Goal: Task Accomplishment & Management: Complete application form

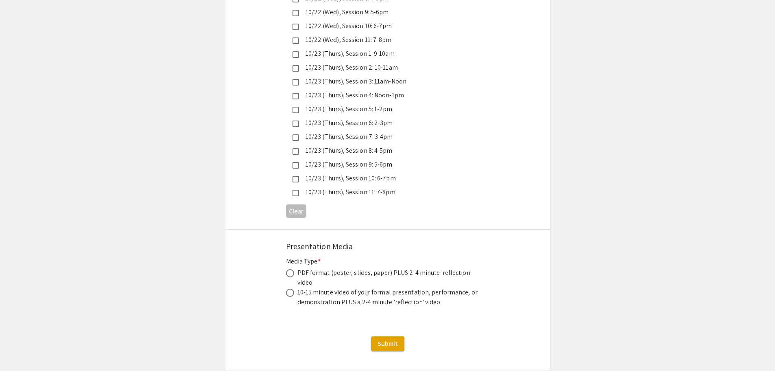
scroll to position [2259, 0]
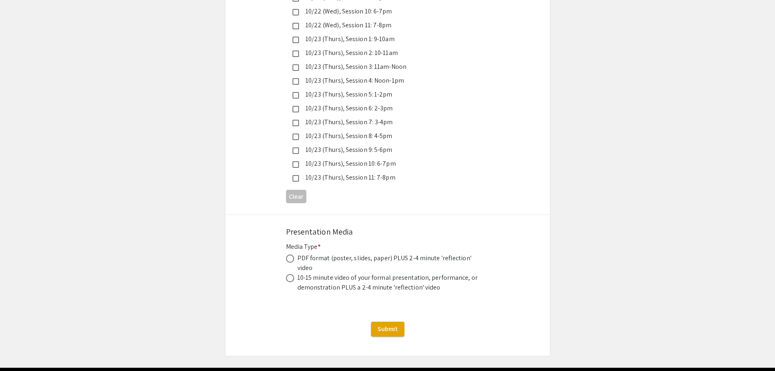
click at [320, 253] on div "PDF format (poster, slides, paper) PLUS 2-4 minute 'reflection' video" at bounding box center [388, 263] width 183 height 20
click at [291, 254] on span at bounding box center [290, 258] width 8 height 8
click at [291, 254] on input "radio" at bounding box center [290, 258] width 8 height 8
radio input "true"
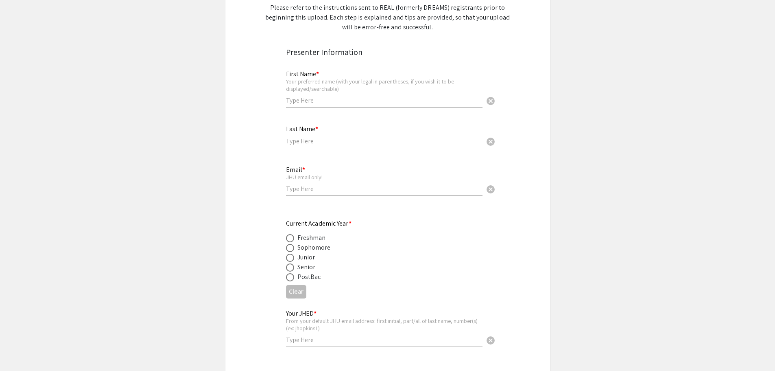
scroll to position [124, 0]
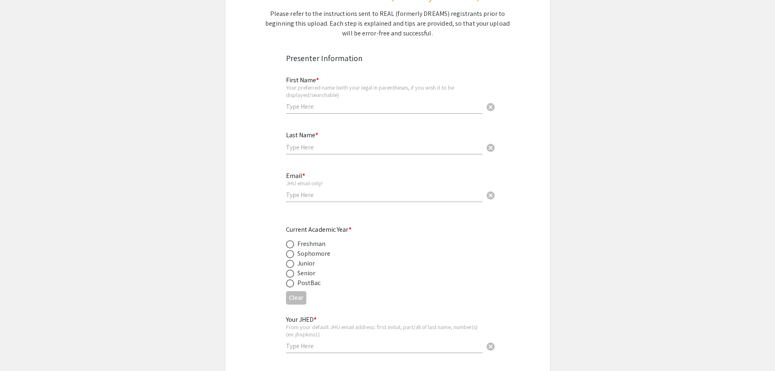
click at [405, 103] on input "text" at bounding box center [384, 106] width 196 height 9
type input "[PERSON_NAME]"
type input "[DEMOGRAPHIC_DATA]"
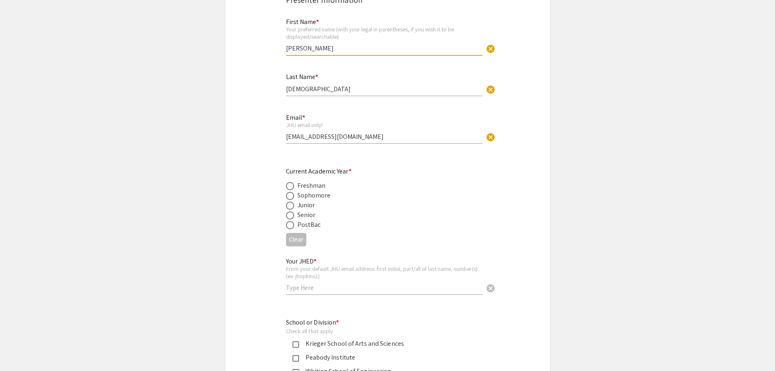
scroll to position [183, 0]
click at [361, 141] on div "Email * JHU email only! [EMAIL_ADDRESS][DOMAIN_NAME] cancel" at bounding box center [384, 124] width 196 height 38
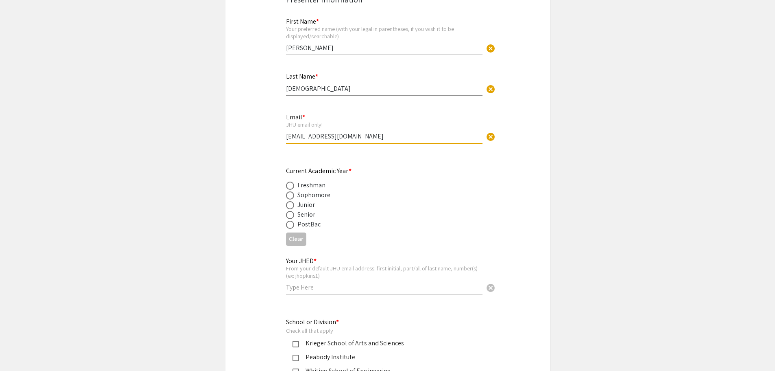
click at [362, 140] on input "[EMAIL_ADDRESS][DOMAIN_NAME]" at bounding box center [384, 136] width 196 height 9
type input "[EMAIL_ADDRESS][DOMAIN_NAME]"
click at [429, 172] on div "Current Academic Year * Freshman Sophomore Junior Senior PostBac" at bounding box center [381, 197] width 190 height 63
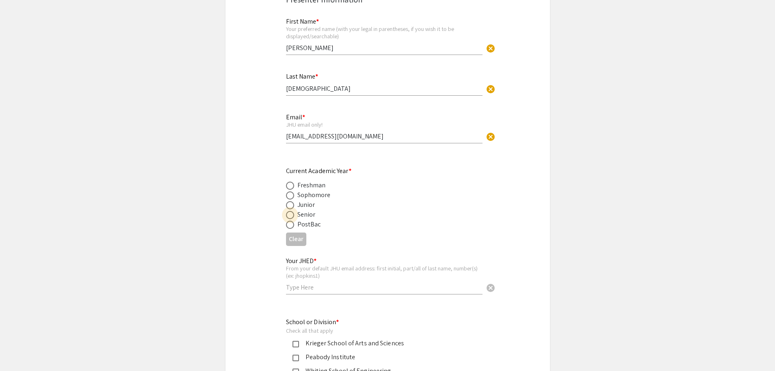
click at [289, 213] on span at bounding box center [290, 215] width 8 height 8
click at [289, 213] on input "radio" at bounding box center [290, 215] width 8 height 8
radio input "true"
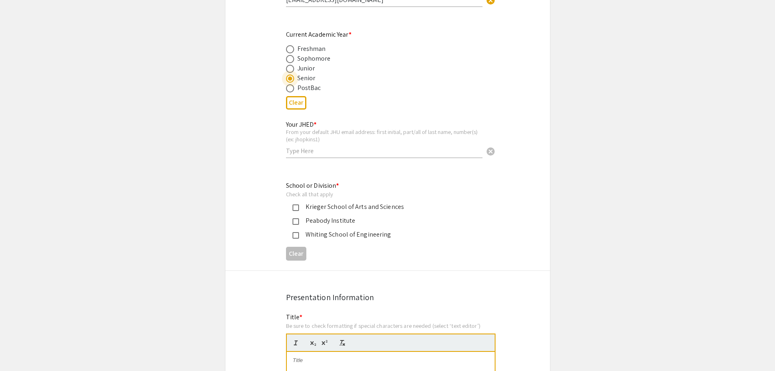
scroll to position [320, 0]
click at [421, 155] on input "text" at bounding box center [384, 150] width 196 height 9
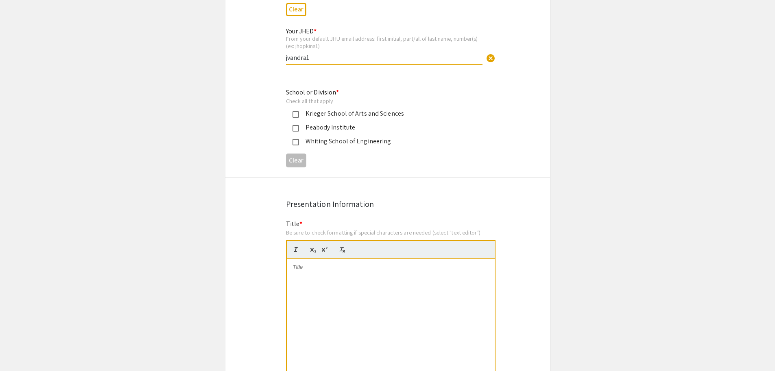
scroll to position [413, 0]
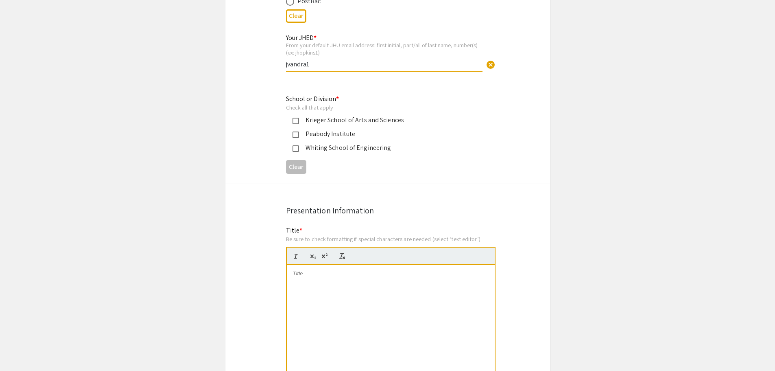
type input "jvandra1"
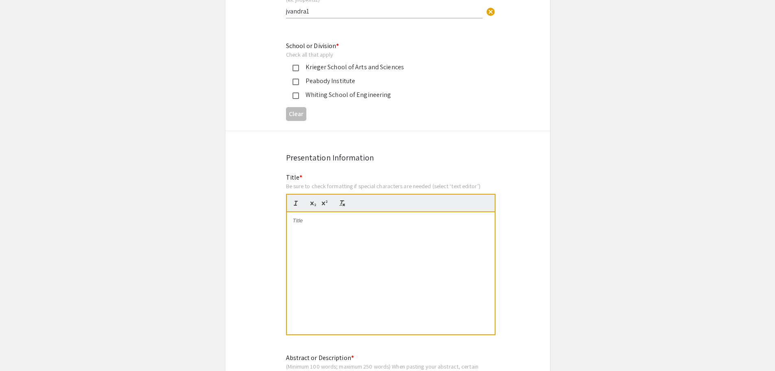
scroll to position [458, 0]
click at [295, 65] on div "Krieger School of Arts and Sciences" at bounding box center [381, 68] width 190 height 10
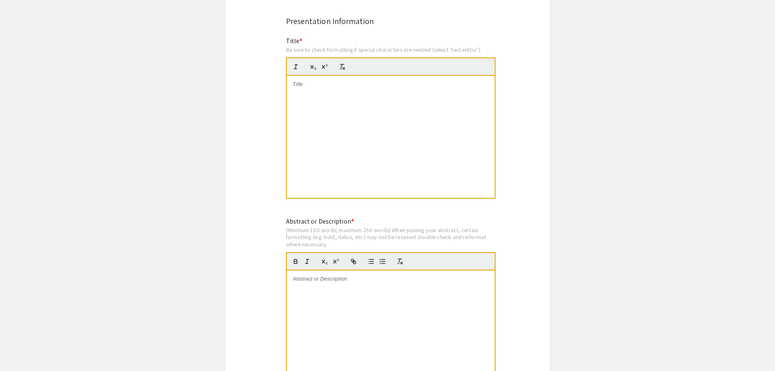
scroll to position [595, 0]
click at [421, 91] on div at bounding box center [391, 137] width 208 height 122
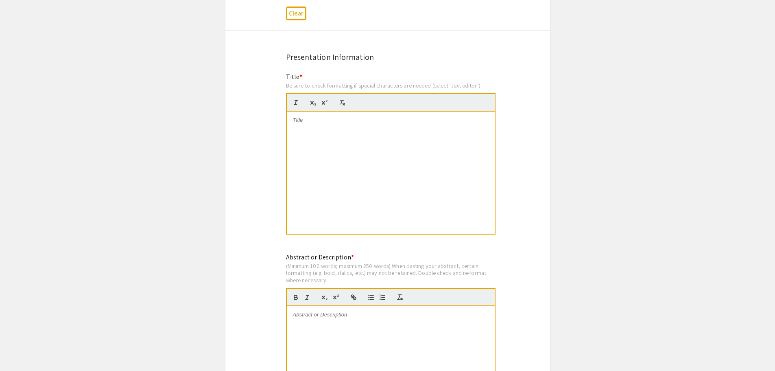
scroll to position [558, 0]
click at [359, 147] on div at bounding box center [391, 174] width 208 height 122
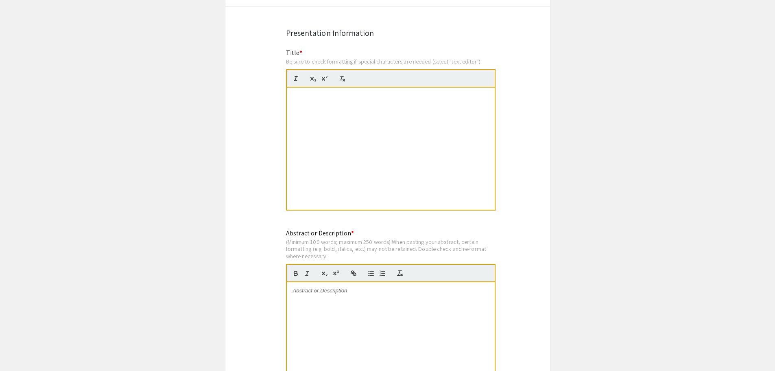
scroll to position [584, 0]
click at [374, 92] on p "Regenerating Stem Cells: Uncovering Spermatogonial Dedifferentiation Pathways i…" at bounding box center [391, 99] width 196 height 15
click at [366, 102] on strong "Regenerating Stem Cells: Uncovering Spermatogonial Dedifferentiation Pathways i…" at bounding box center [391, 98] width 184 height 13
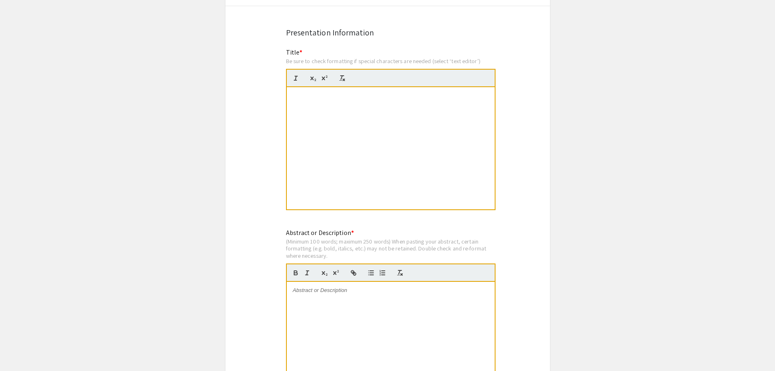
click at [378, 97] on strong "Regenerating Stem Cells: Uncovering Spermatogonial Dedifferentiation Pathways i…" at bounding box center [391, 98] width 184 height 13
click at [345, 96] on strong "Regenerating Stem Cells: Uncovering Spermatogonial Dedifferentiation Pathways i…" at bounding box center [391, 98] width 184 height 13
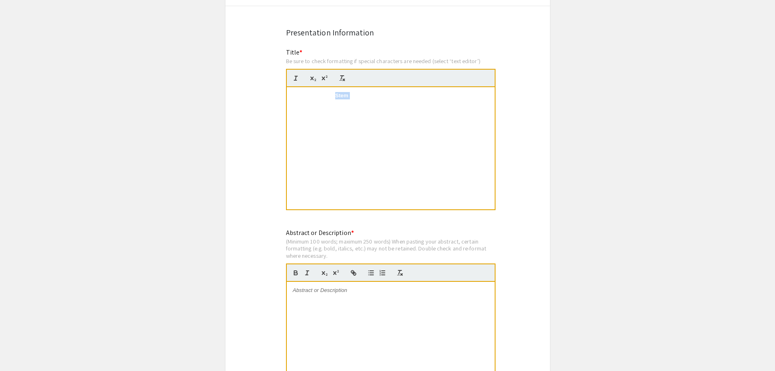
click at [345, 96] on strong "Regenerating Stem Cells: Uncovering Spermatogonial Dedifferentiation Pathways i…" at bounding box center [391, 98] width 184 height 13
click at [341, 82] on button "button" at bounding box center [341, 78] width 11 height 10
click at [362, 107] on p at bounding box center [391, 110] width 196 height 7
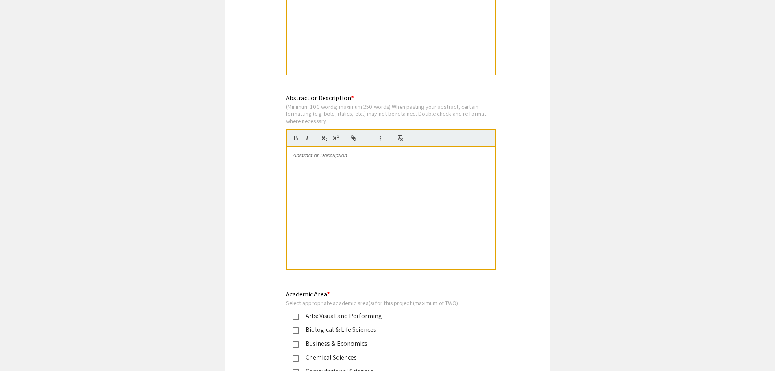
scroll to position [719, 0]
click at [373, 171] on div at bounding box center [391, 207] width 208 height 122
click at [340, 193] on div at bounding box center [391, 207] width 208 height 122
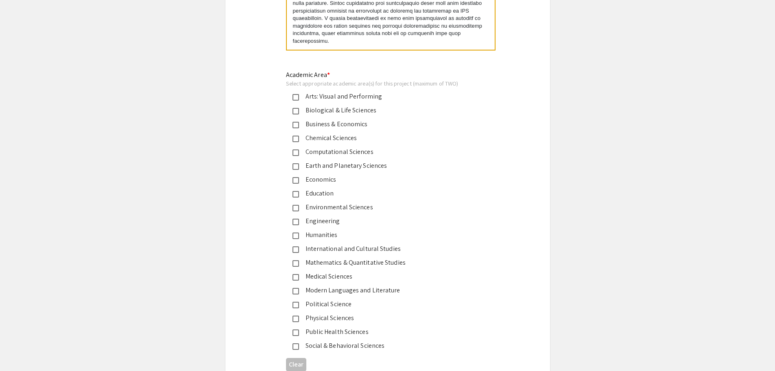
scroll to position [937, 0]
click at [298, 111] on mat-pseudo-checkbox at bounding box center [295, 111] width 7 height 7
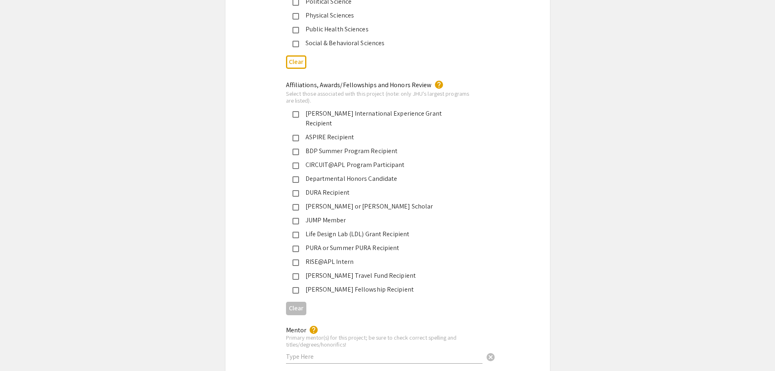
scroll to position [1243, 0]
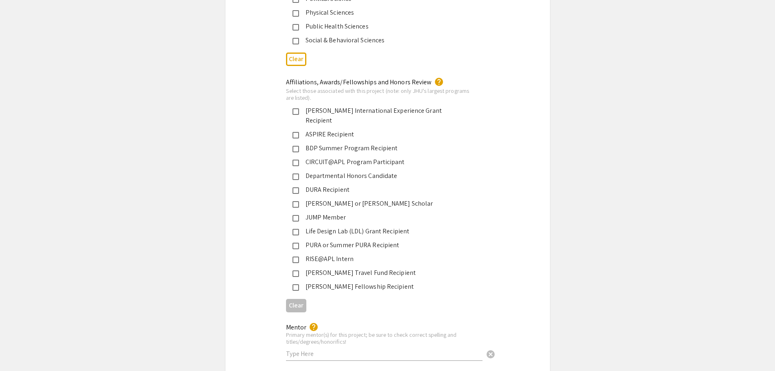
click at [296, 242] on mat-pseudo-checkbox at bounding box center [295, 245] width 7 height 7
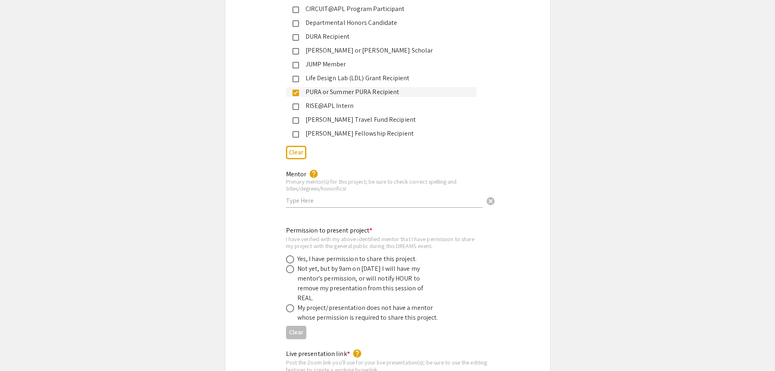
scroll to position [1396, 0]
click at [438, 196] on input "text" at bounding box center [384, 200] width 196 height 9
type input "[PERSON_NAME], [PERSON_NAME]"
click at [575, 195] on app-submissions "Symposium Presentation Submission JHU: REAL Fall 2025 (formerly DREAMS) Please …" at bounding box center [387, 24] width 775 height 2745
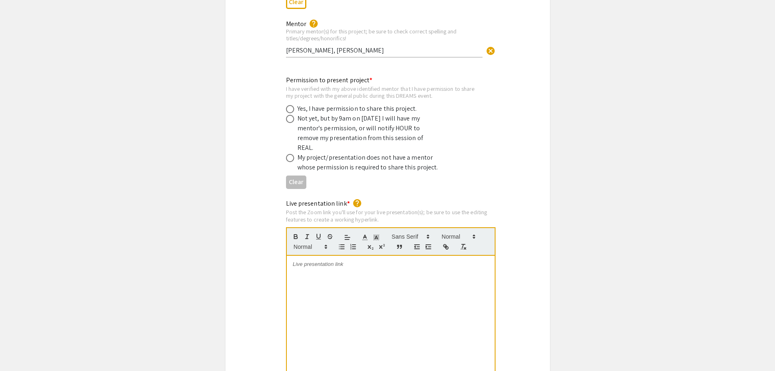
scroll to position [1545, 0]
click at [311, 20] on mat-icon "help" at bounding box center [314, 25] width 10 height 10
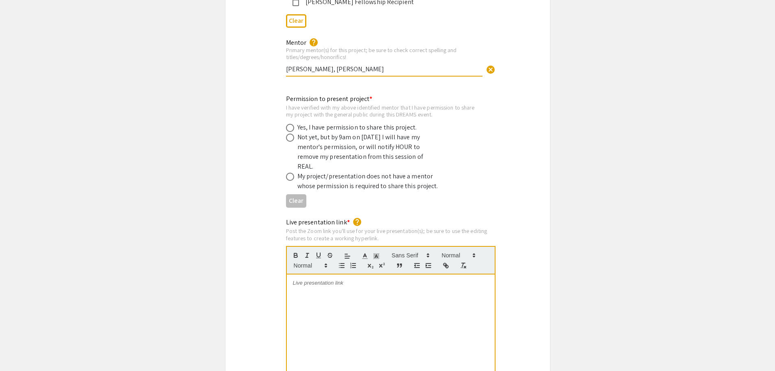
scroll to position [1527, 0]
click at [312, 123] on div "Yes, I have permission to share this project." at bounding box center [357, 128] width 120 height 10
click at [292, 124] on span at bounding box center [290, 128] width 8 height 8
click at [292, 124] on input "radio" at bounding box center [290, 128] width 8 height 8
radio input "true"
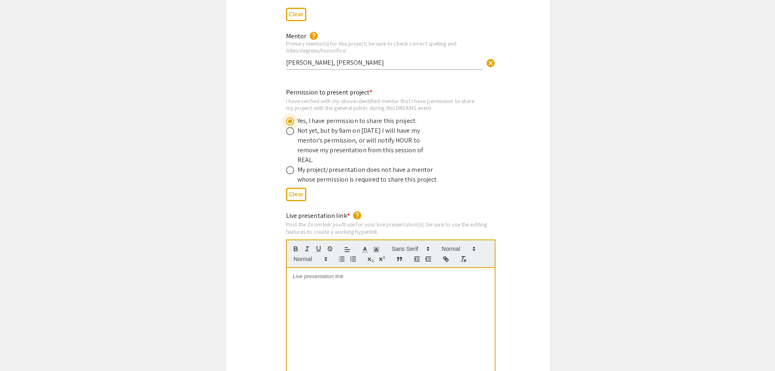
scroll to position [1533, 0]
click at [290, 128] on span at bounding box center [290, 132] width 8 height 8
click at [290, 128] on input "radio" at bounding box center [290, 132] width 8 height 8
radio input "true"
click at [291, 118] on span at bounding box center [290, 122] width 8 height 8
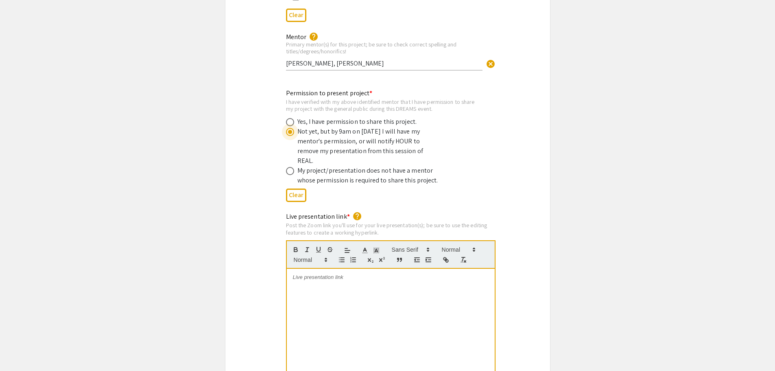
click at [291, 118] on input "radio" at bounding box center [290, 122] width 8 height 8
radio input "true"
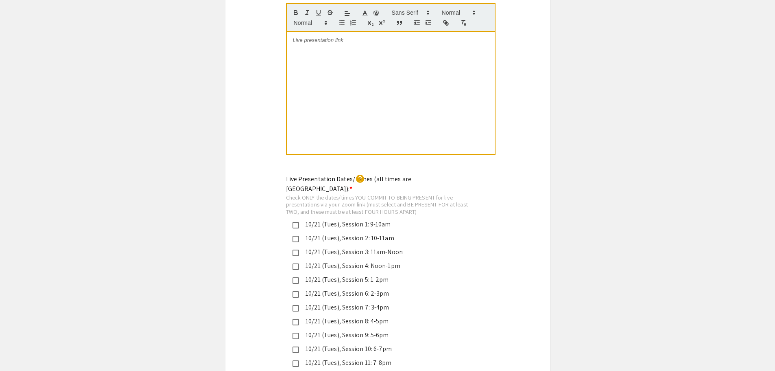
scroll to position [1770, 0]
click at [367, 107] on div at bounding box center [391, 92] width 208 height 122
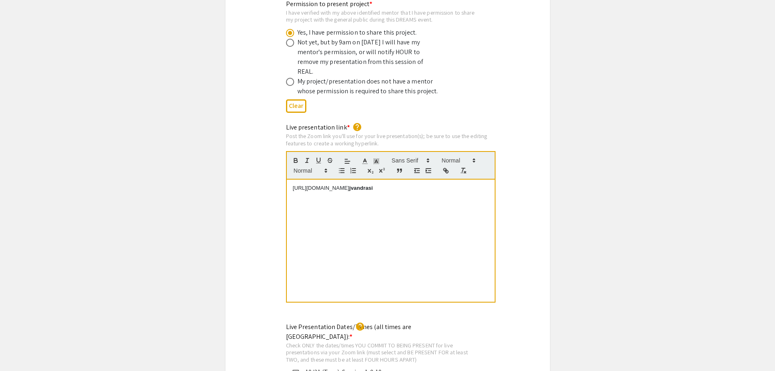
scroll to position [1622, 0]
click at [273, 194] on div "Live presentation link * help Post the Zoom link you'll use for your live prese…" at bounding box center [387, 217] width 325 height 191
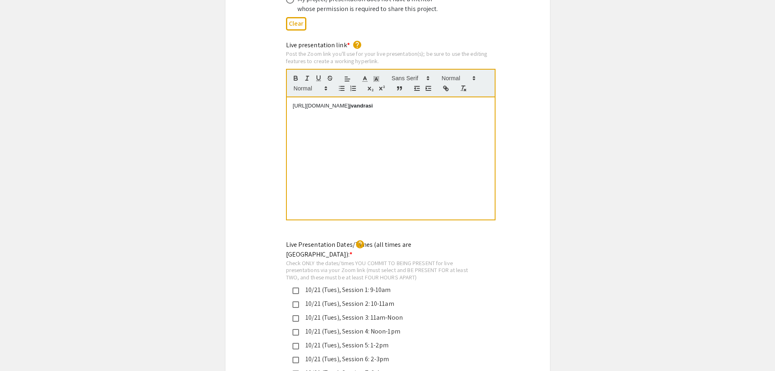
scroll to position [1706, 0]
click at [343, 100] on p "[URL][DOMAIN_NAME] jvandrasi" at bounding box center [391, 103] width 196 height 7
click at [445, 83] on icon "button" at bounding box center [445, 86] width 7 height 7
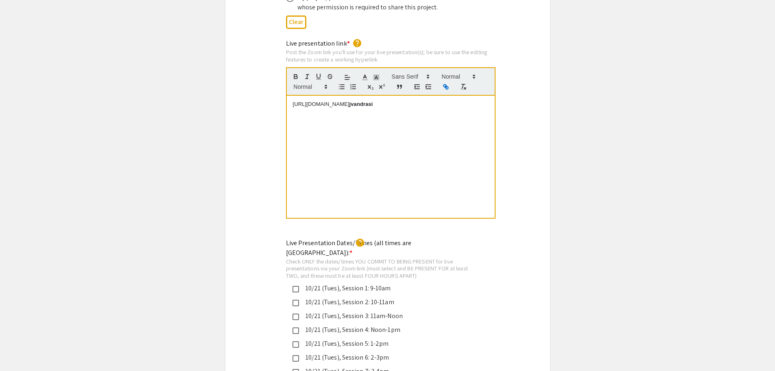
type input "[URL][DOMAIN_NAME]"
click at [398, 86] on link at bounding box center [393, 89] width 19 height 6
click at [445, 113] on div "[URL][DOMAIN_NAME] jvandrasi" at bounding box center [391, 157] width 208 height 122
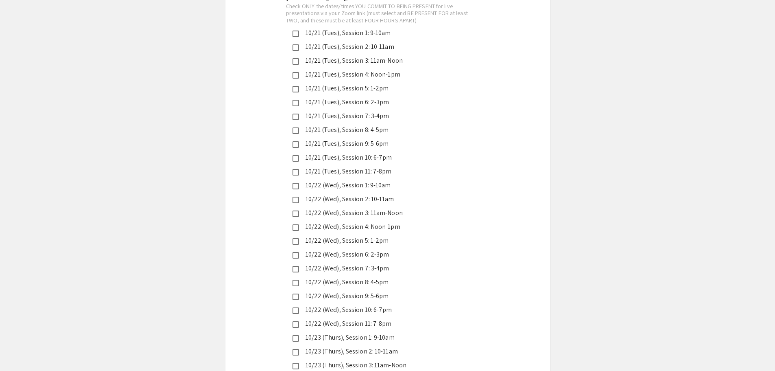
scroll to position [1963, 0]
click at [297, 153] on mat-pseudo-checkbox at bounding box center [295, 156] width 7 height 7
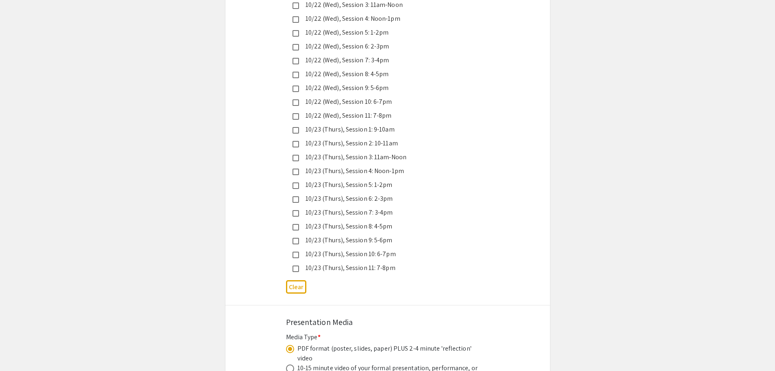
scroll to position [2168, 0]
click at [299, 249] on div "10/23 (Thurs), Session 10: 6-7pm" at bounding box center [384, 254] width 171 height 10
click at [298, 266] on mat-pseudo-checkbox at bounding box center [295, 269] width 7 height 7
click at [296, 266] on mat-pseudo-checkbox at bounding box center [295, 269] width 7 height 7
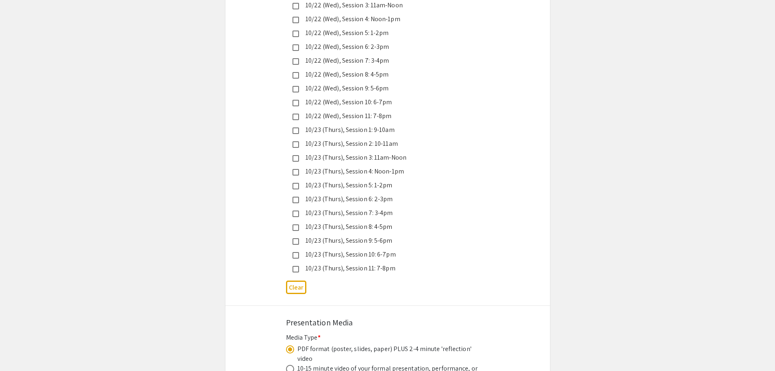
click at [297, 252] on mat-pseudo-checkbox at bounding box center [295, 255] width 7 height 7
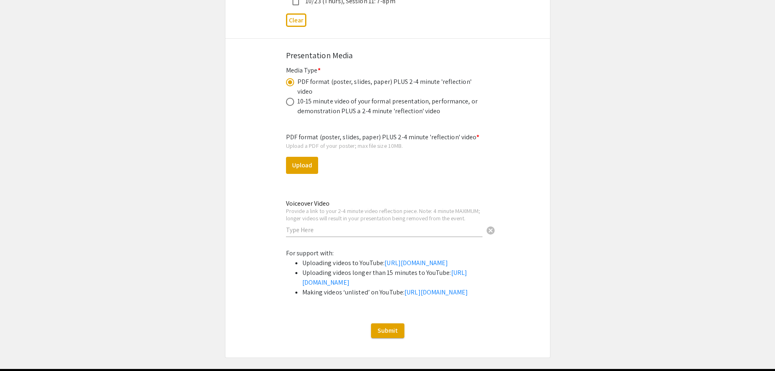
scroll to position [2439, 0]
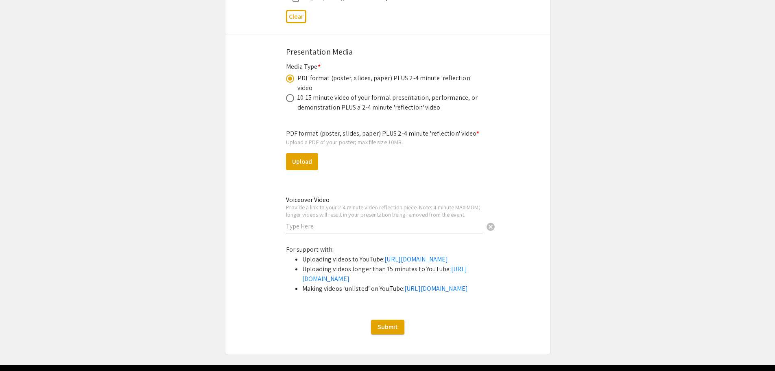
click at [345, 222] on input "text" at bounding box center [384, 226] width 196 height 9
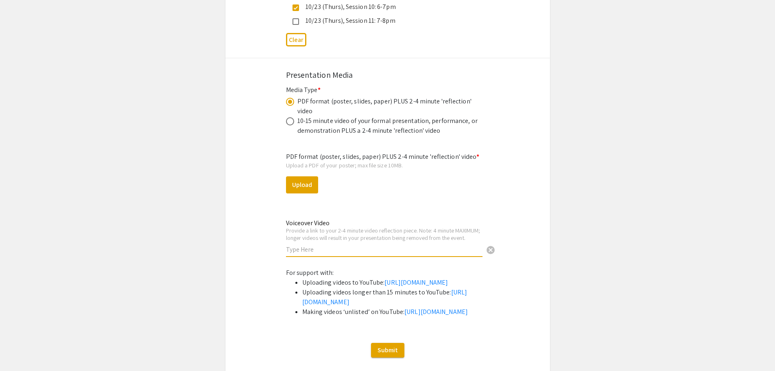
scroll to position [2415, 0]
click at [297, 177] on button "Upload" at bounding box center [302, 185] width 32 height 17
click at [305, 177] on button "Upload" at bounding box center [302, 185] width 32 height 17
click at [307, 177] on button "Upload" at bounding box center [302, 185] width 32 height 17
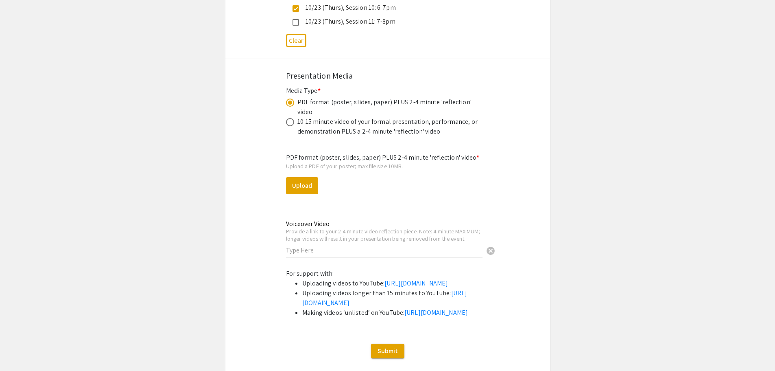
click at [299, 177] on button "Upload" at bounding box center [302, 185] width 32 height 17
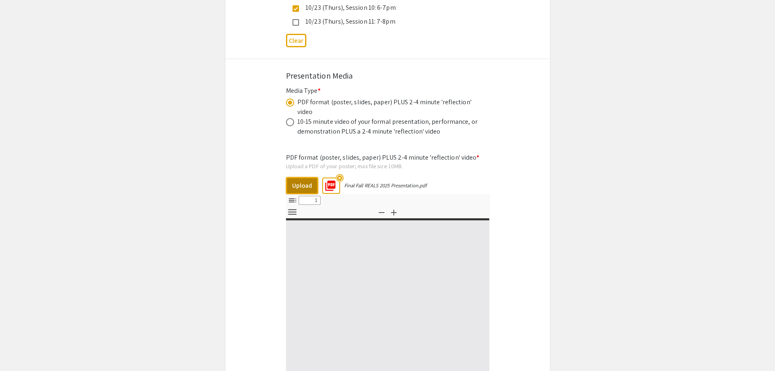
select select "custom"
type input "0"
select select "custom"
type input "1"
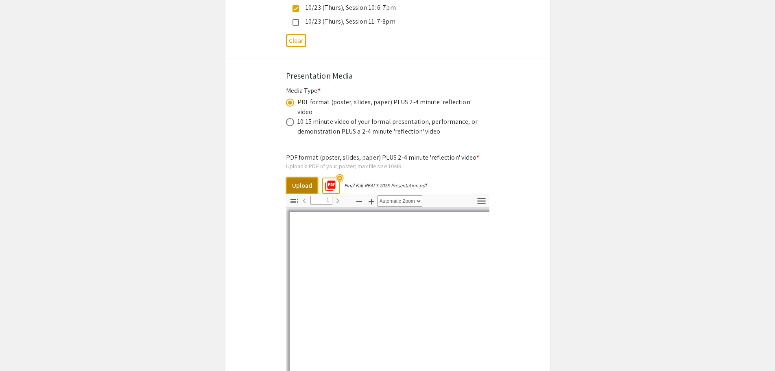
scroll to position [36, 0]
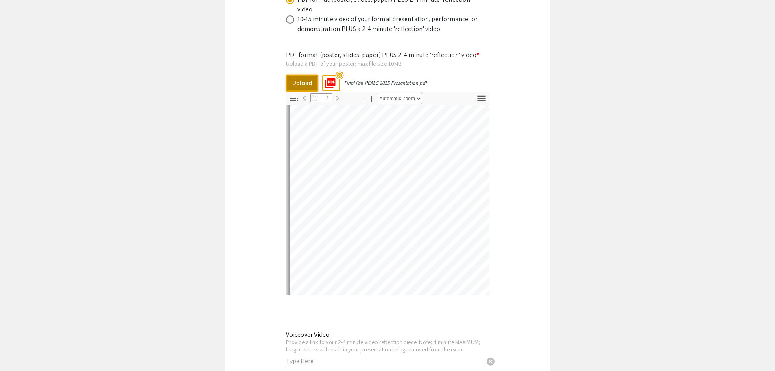
select select "auto"
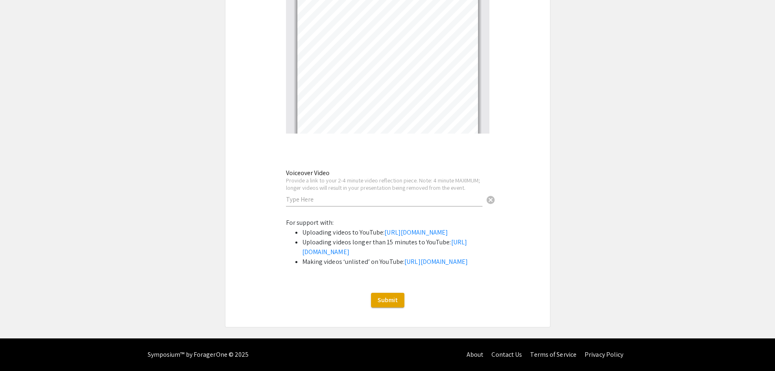
scroll to position [2698, 0]
click at [419, 195] on input "text" at bounding box center [384, 199] width 196 height 9
click at [394, 195] on input "text" at bounding box center [384, 199] width 196 height 9
paste input "[URL][DOMAIN_NAME]"
type input "[URL][DOMAIN_NAME]"
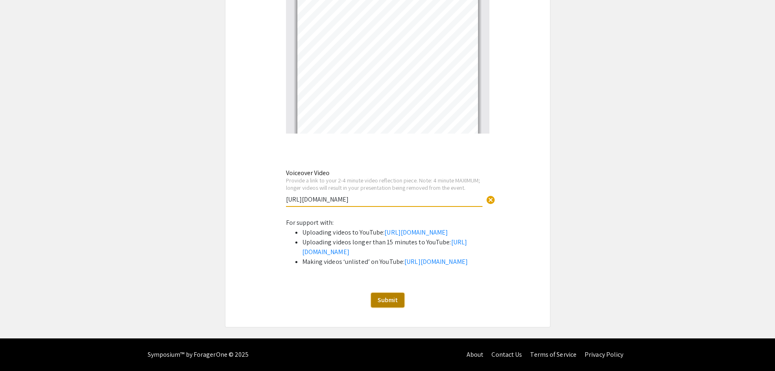
click at [392, 295] on span "Submit" at bounding box center [387, 299] width 20 height 9
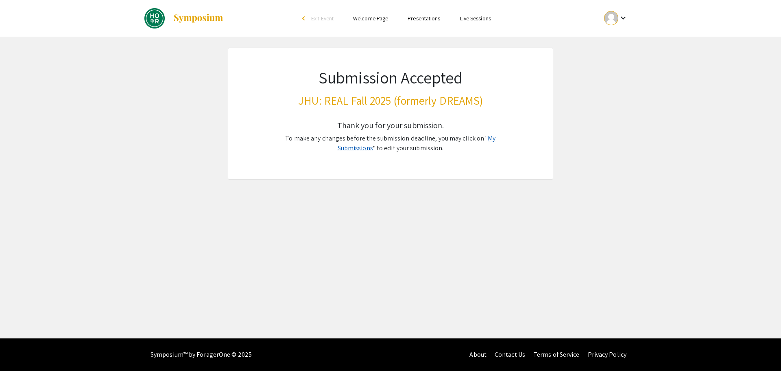
click at [496, 138] on link "My Submissions" at bounding box center [417, 143] width 158 height 18
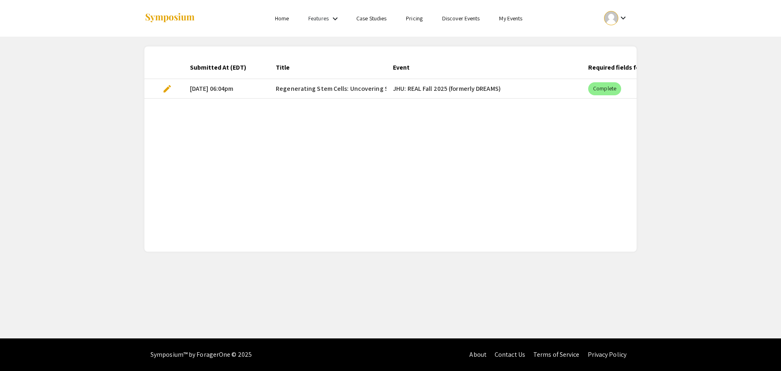
click at [218, 85] on mat-cell "[DATE] 06:04pm" at bounding box center [226, 89] width 86 height 20
click at [608, 86] on mat-chip "Complete" at bounding box center [604, 88] width 33 height 13
click at [604, 86] on mat-chip "Complete" at bounding box center [604, 88] width 33 height 13
click at [491, 90] on mat-cell "JHU: REAL Fall 2025 (formerly DREAMS)" at bounding box center [483, 89] width 195 height 20
click at [167, 88] on span "edit" at bounding box center [167, 89] width 10 height 10
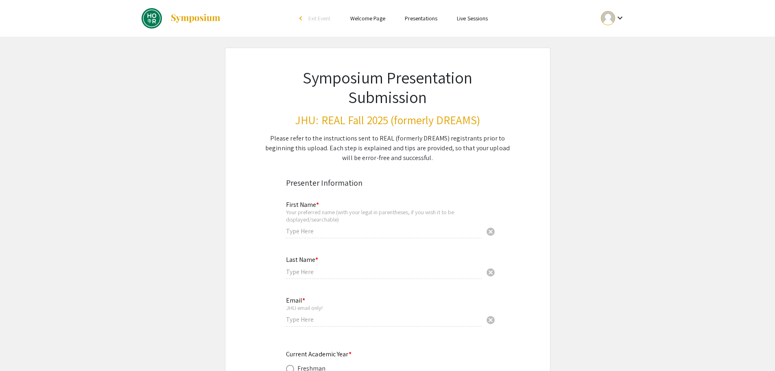
type input "[PERSON_NAME]"
type input "[DEMOGRAPHIC_DATA]"
type input "[EMAIL_ADDRESS][DOMAIN_NAME]"
radio input "true"
type input "jvandra1"
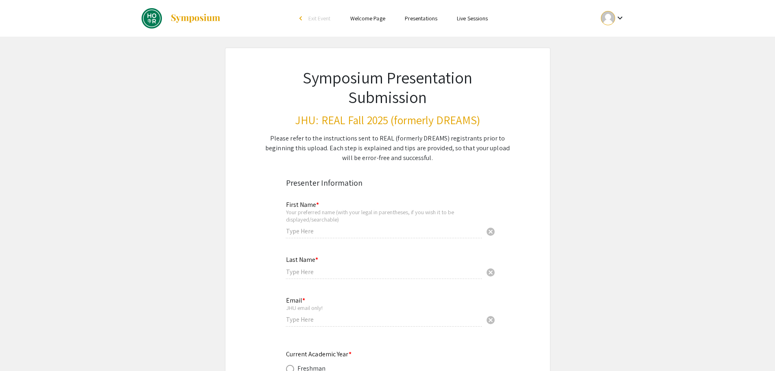
type input "[PERSON_NAME], [PERSON_NAME]"
radio input "true"
select select "custom"
type input "1"
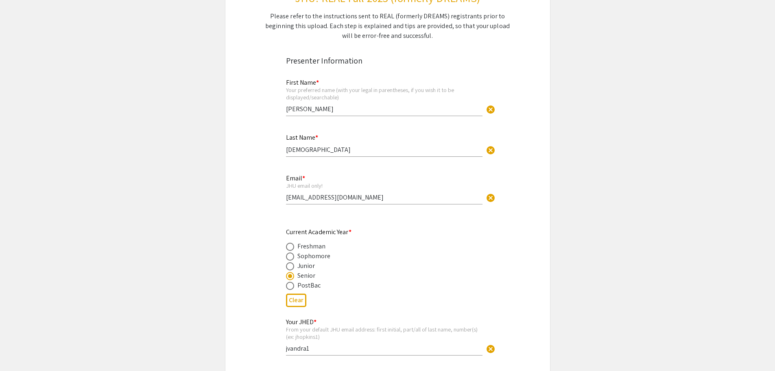
select select "auto"
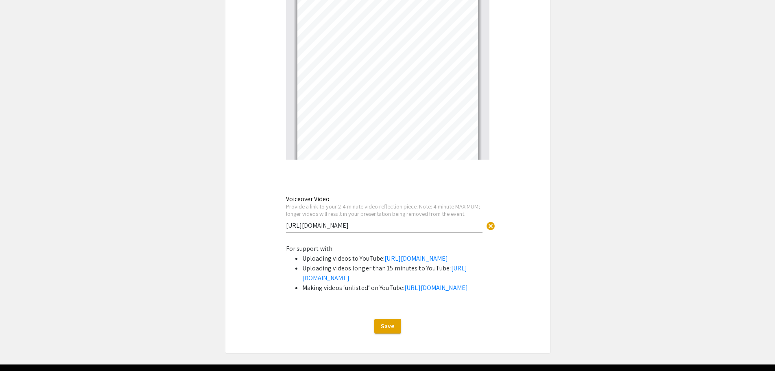
scroll to position [2698, 0]
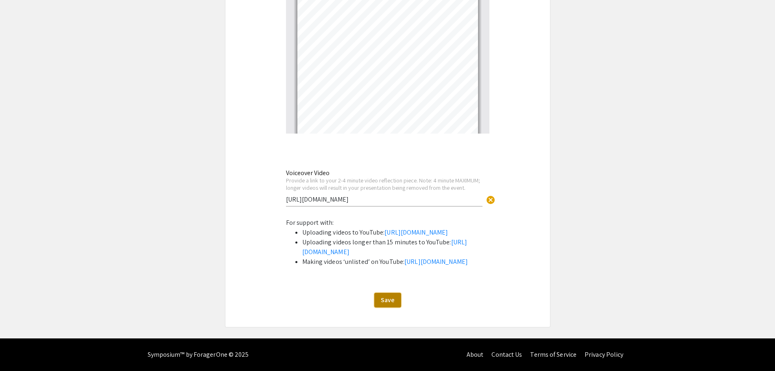
click at [394, 301] on span "Save" at bounding box center [388, 299] width 14 height 9
